Goal: Navigation & Orientation: Understand site structure

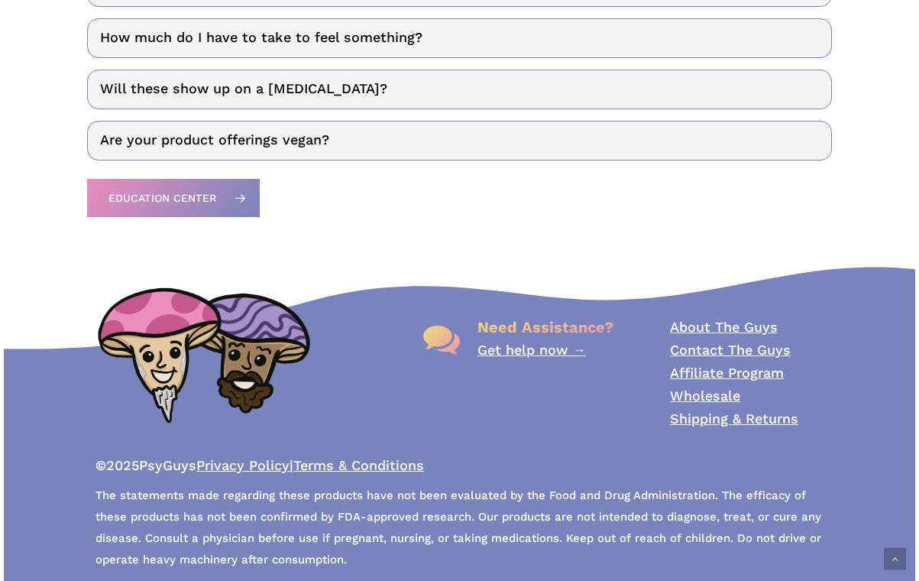
scroll to position [2142, 0]
click at [722, 319] on link "About The Guys" at bounding box center [724, 327] width 108 height 16
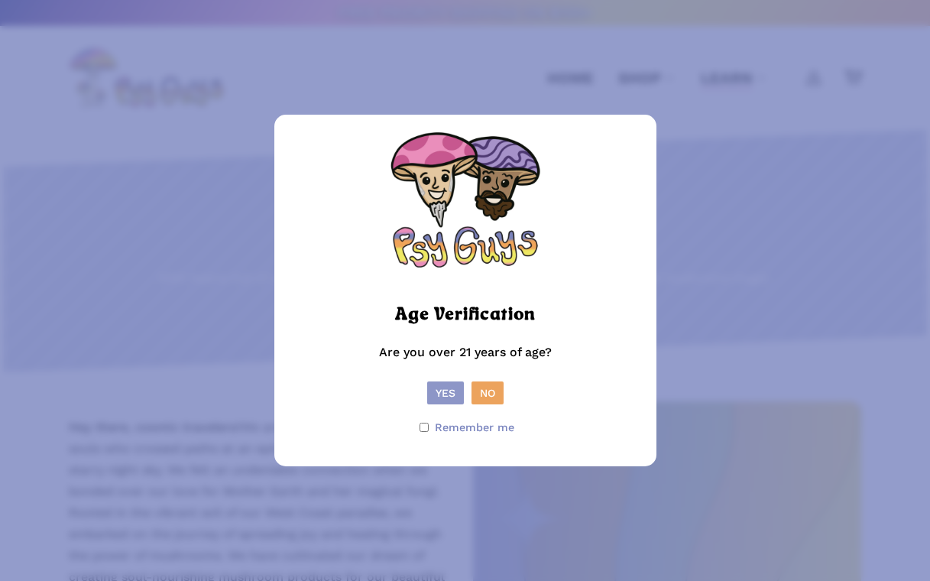
click at [437, 390] on button "Yes" at bounding box center [445, 392] width 37 height 23
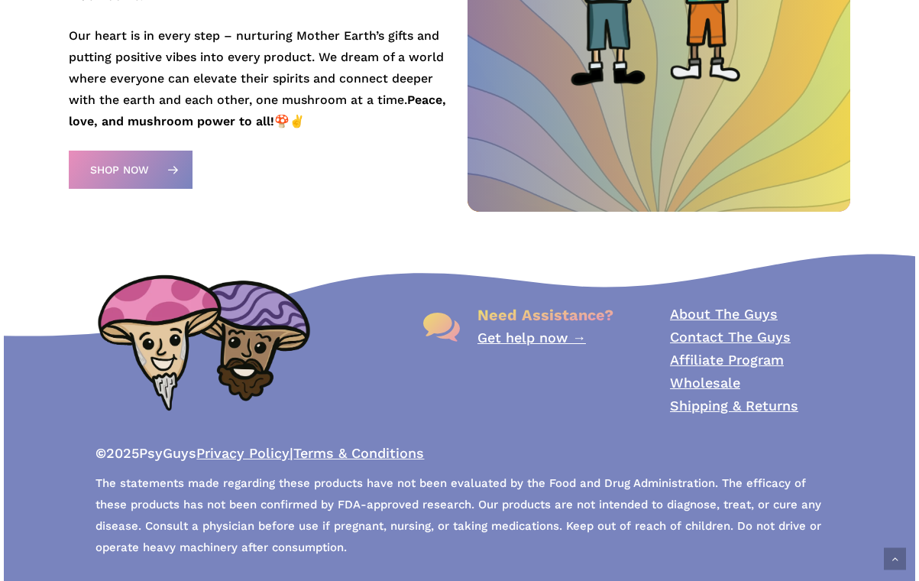
scroll to position [729, 0]
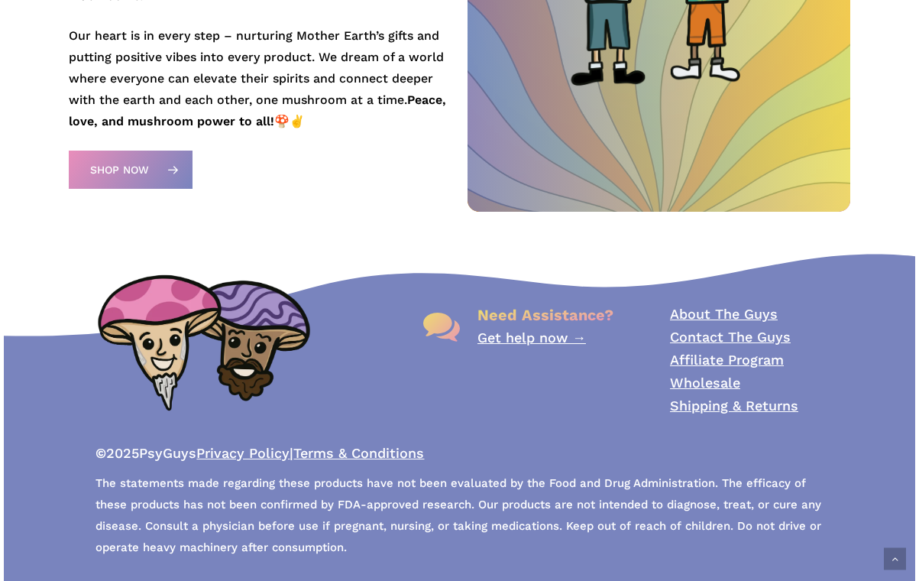
click at [539, 332] on link "Get help now →" at bounding box center [532, 337] width 109 height 16
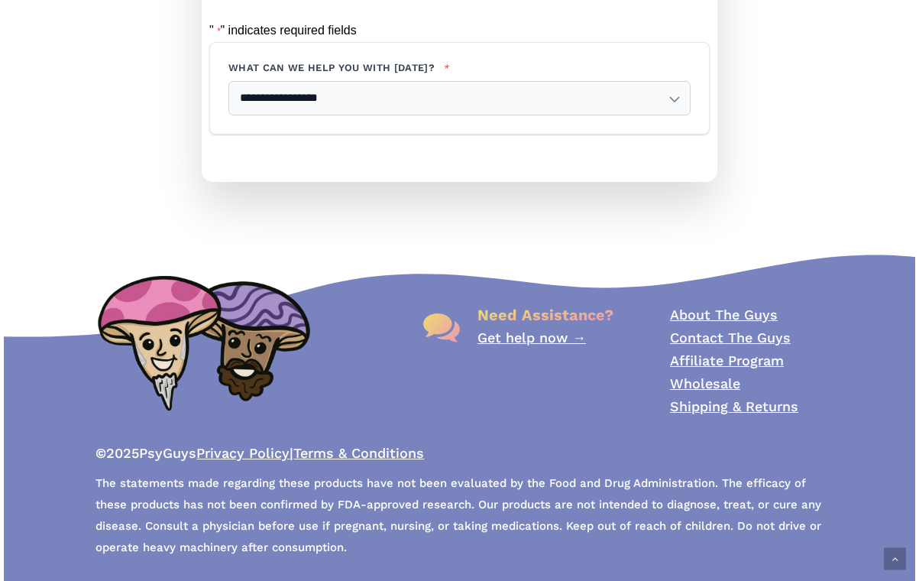
scroll to position [445, 0]
click at [746, 335] on link "Contact The Guys" at bounding box center [730, 337] width 121 height 16
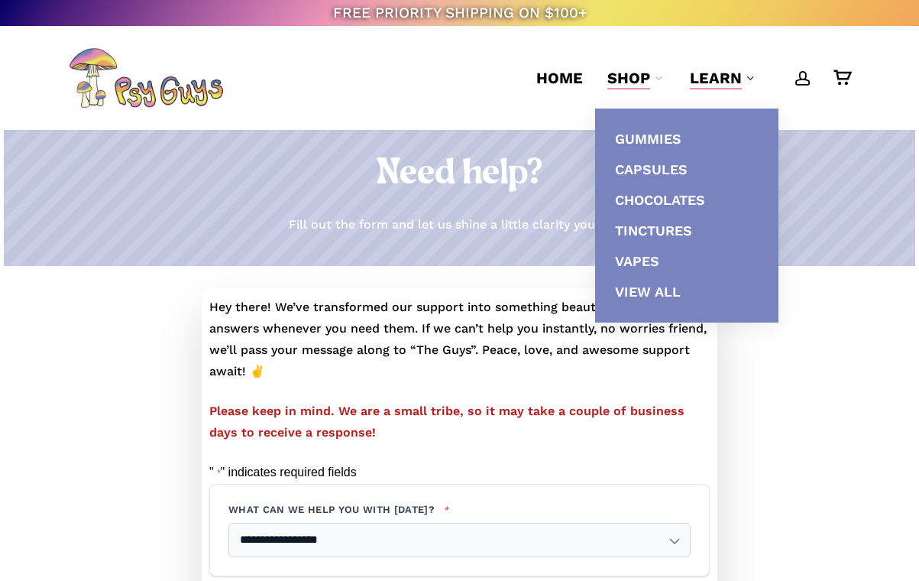
click at [634, 86] on span "Shop" at bounding box center [629, 78] width 43 height 18
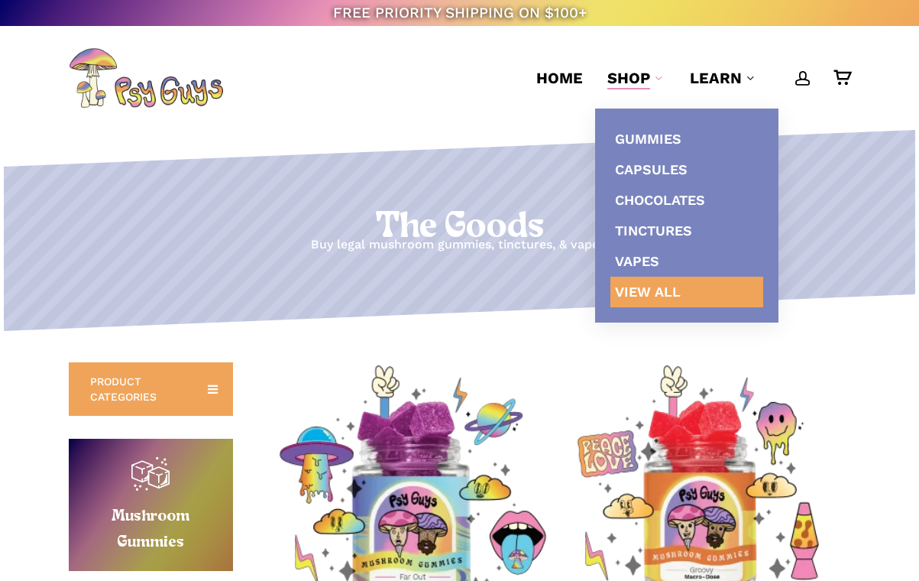
click at [679, 295] on span "View All" at bounding box center [648, 292] width 66 height 16
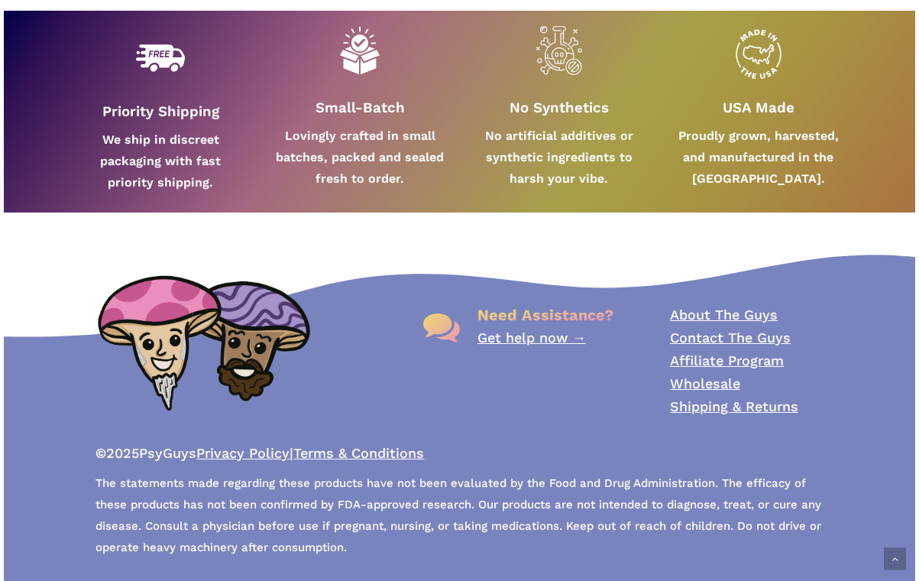
scroll to position [2382, 0]
click at [722, 358] on link "Affiliate Program" at bounding box center [727, 360] width 114 height 16
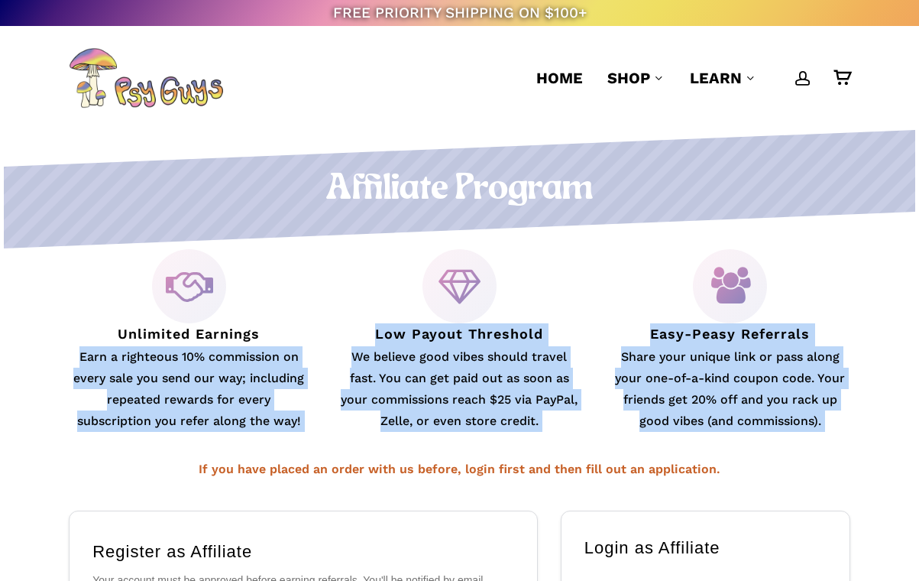
drag, startPoint x: 75, startPoint y: 361, endPoint x: 263, endPoint y: 450, distance: 208.2
click at [263, 450] on div "Unlimited Earnings Earn a righteous 10% commission on every sale you send our w…" at bounding box center [460, 364] width 812 height 231
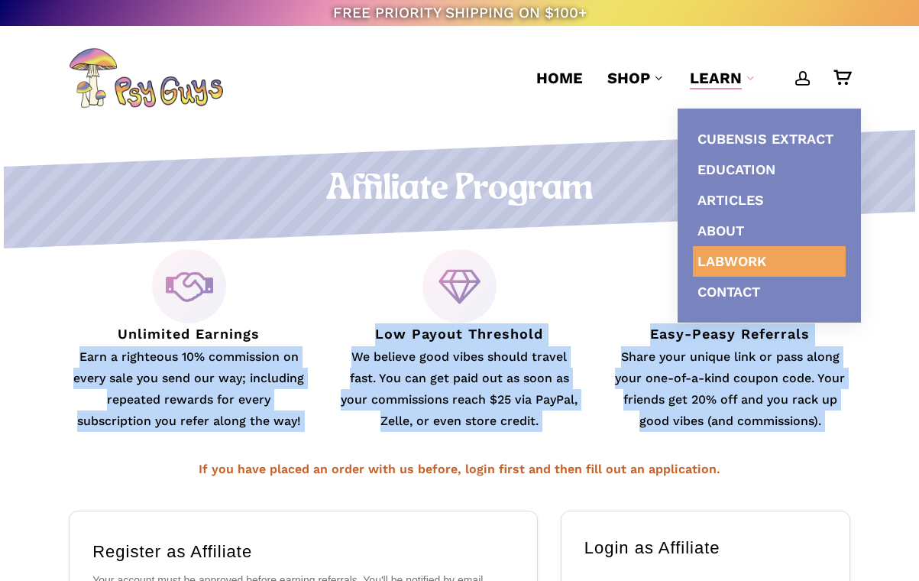
click at [735, 252] on link "Labwork" at bounding box center [769, 261] width 153 height 31
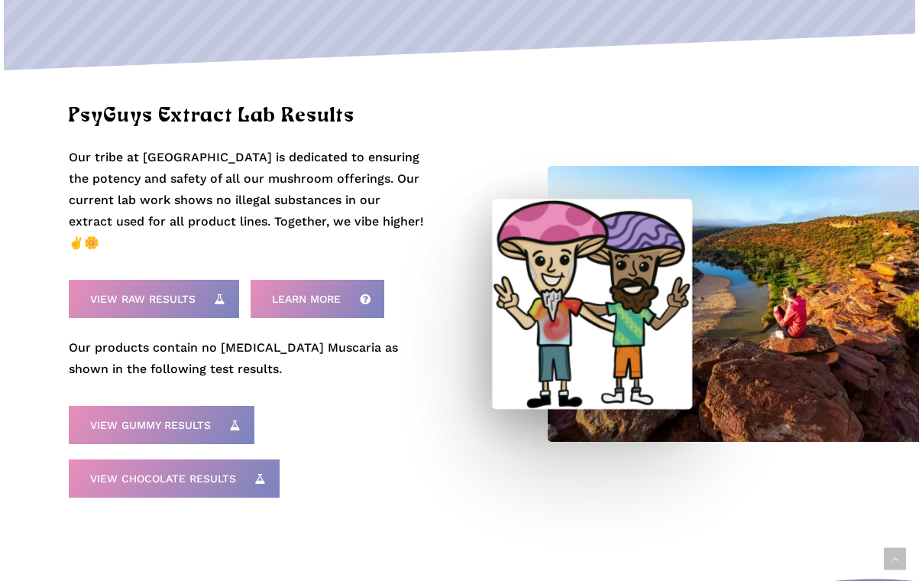
scroll to position [464, 0]
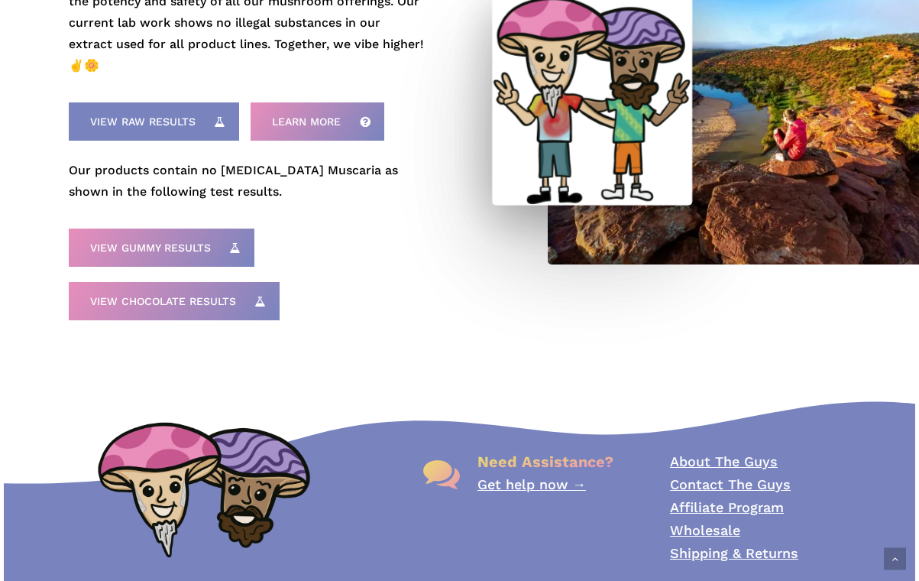
click at [229, 109] on icon at bounding box center [219, 121] width 24 height 24
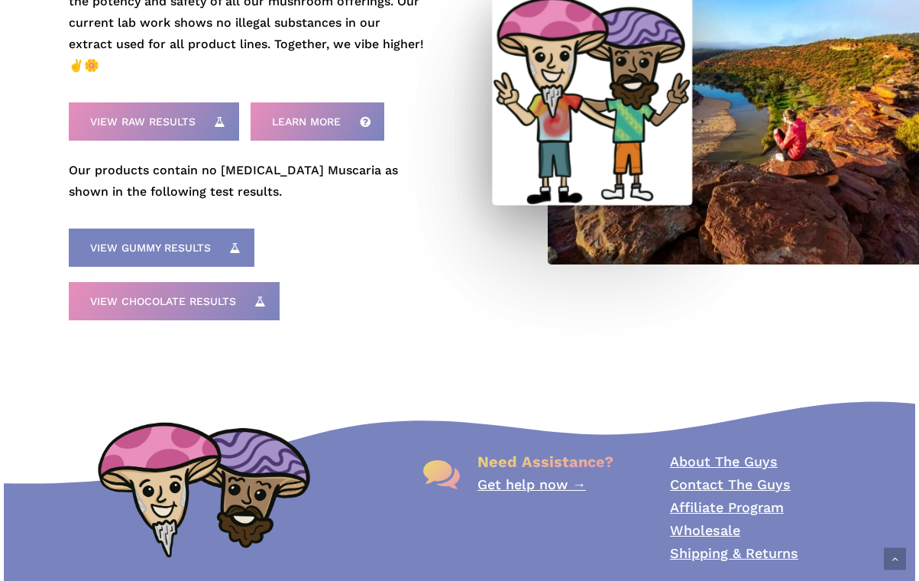
click at [186, 229] on link "View Gummy Results" at bounding box center [162, 248] width 186 height 38
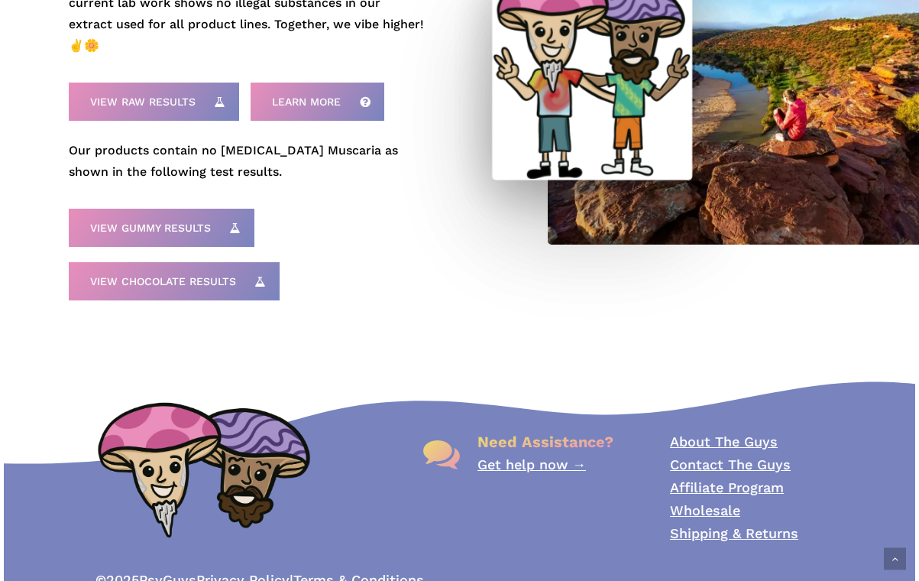
scroll to position [472, 0]
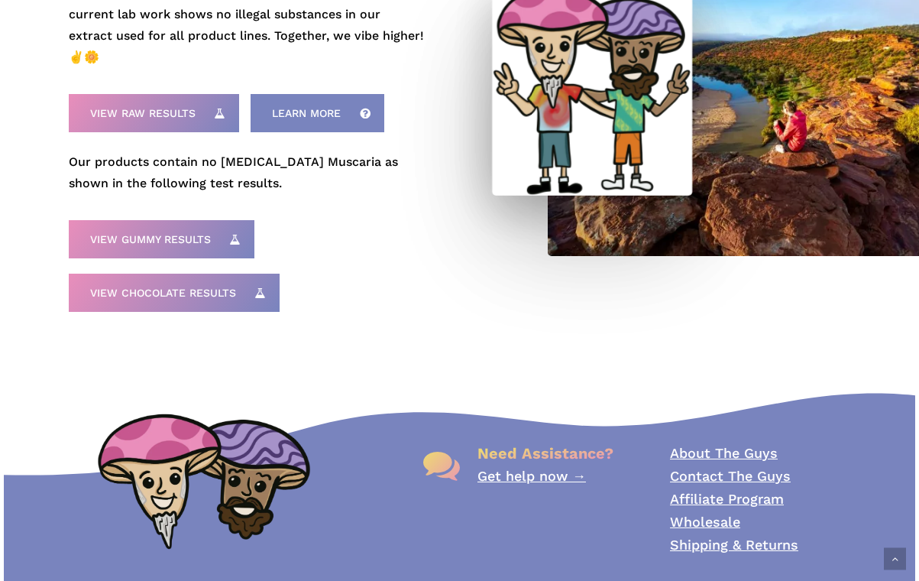
click at [324, 105] on span "Learn More" at bounding box center [306, 112] width 69 height 15
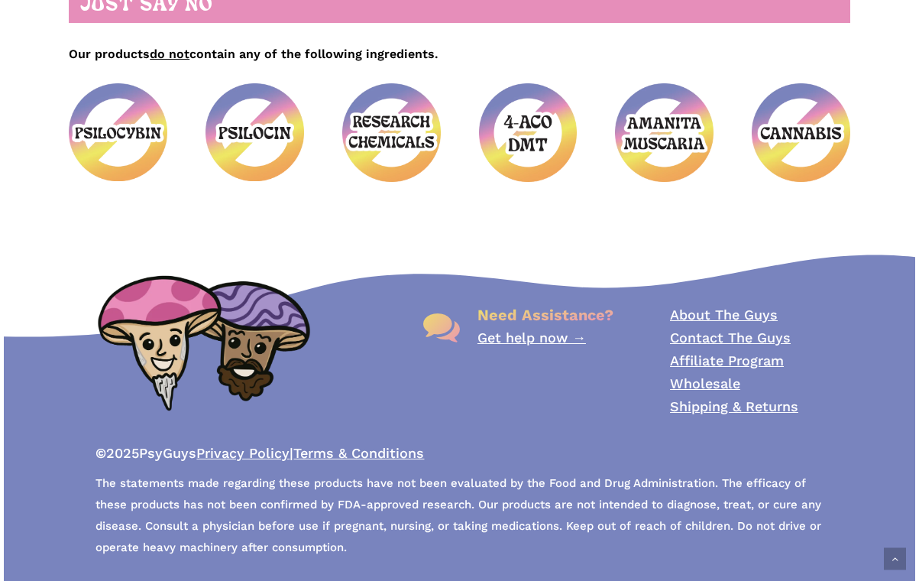
scroll to position [1002, 0]
click at [368, 446] on link "Terms & Conditions" at bounding box center [358, 453] width 131 height 16
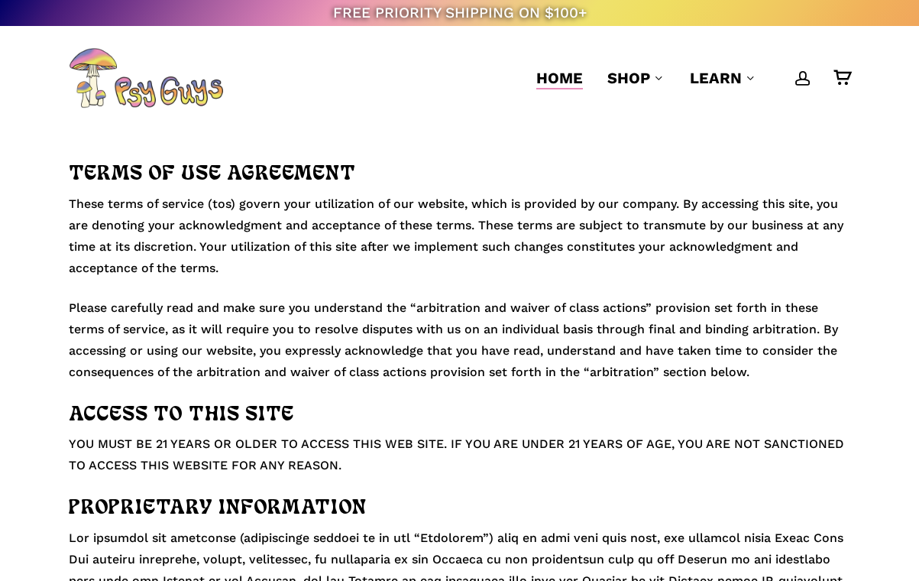
click at [557, 80] on span "Home" at bounding box center [560, 78] width 47 height 18
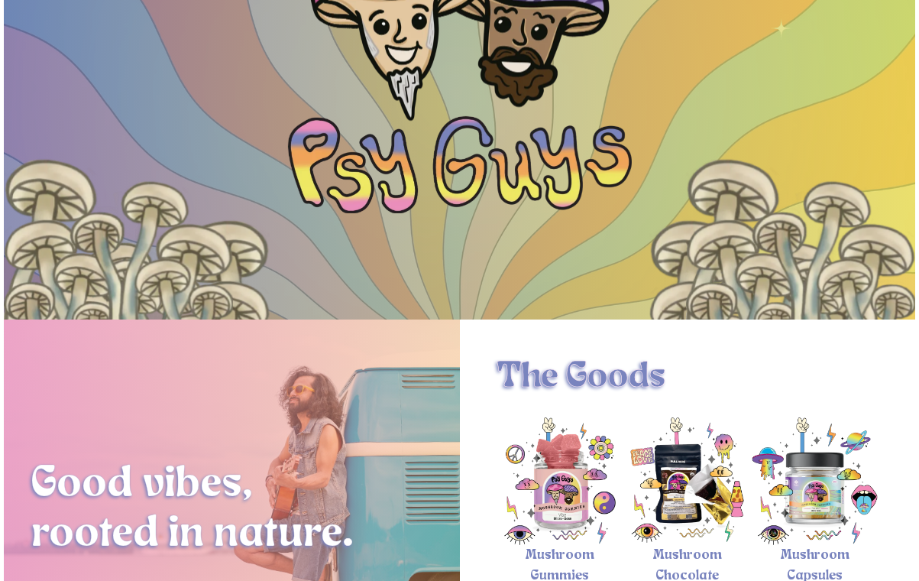
scroll to position [287, 0]
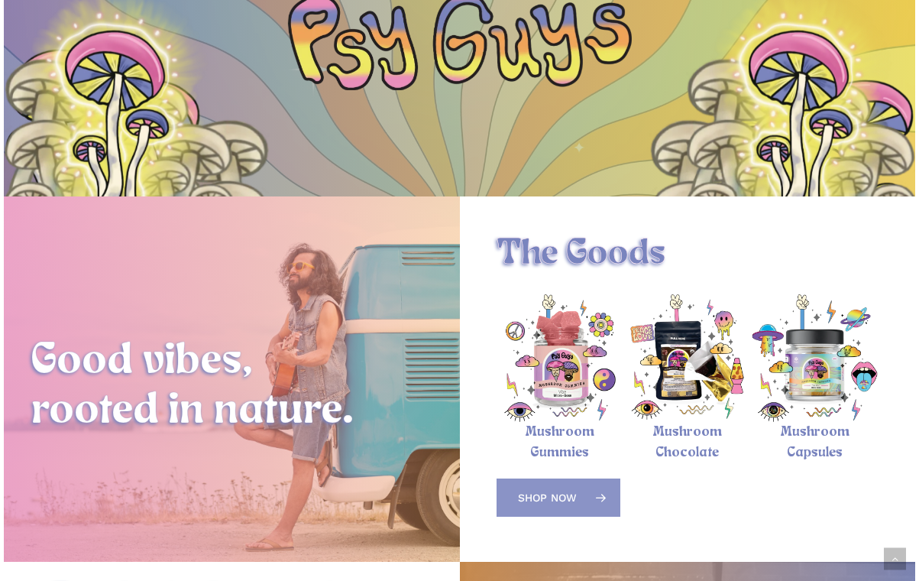
click at [562, 490] on span "Shop Now" at bounding box center [547, 497] width 59 height 15
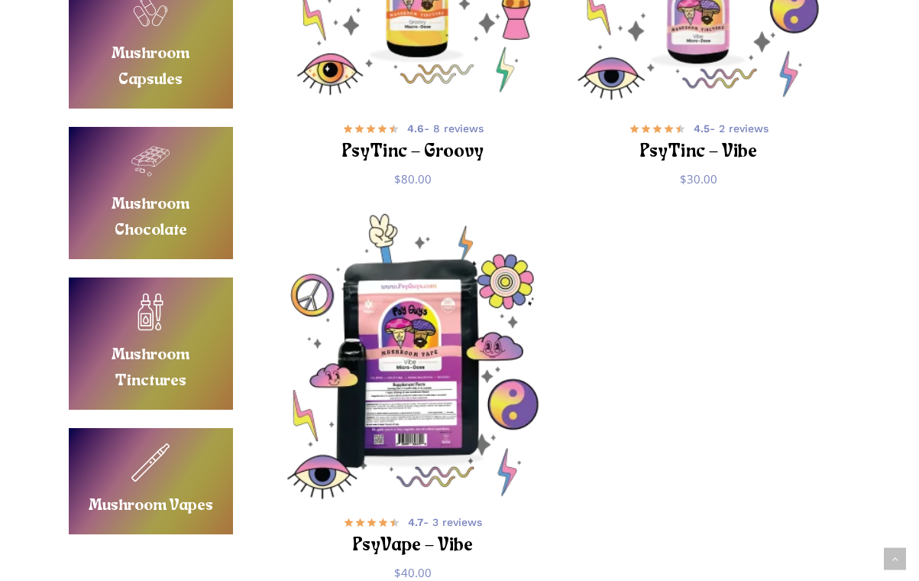
scroll to position [2040, 0]
